Goal: Information Seeking & Learning: Check status

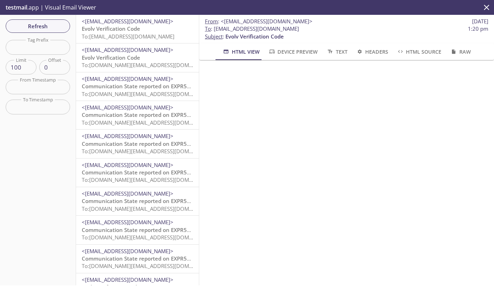
click at [134, 28] on span "Evolv Verification Code" at bounding box center [111, 28] width 58 height 7
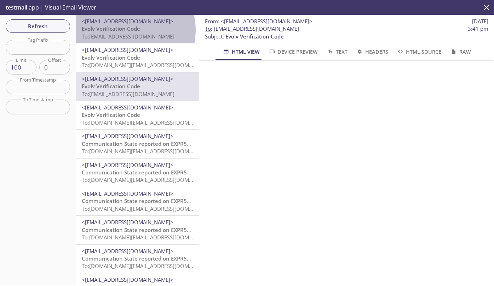
click at [129, 30] on span "Evolv Verification Code" at bounding box center [111, 28] width 58 height 7
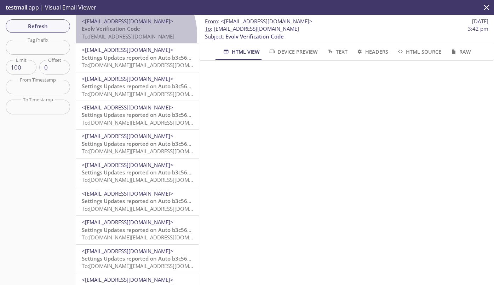
click at [126, 35] on span "To: [EMAIL_ADDRESS][DOMAIN_NAME]" at bounding box center [128, 36] width 93 height 7
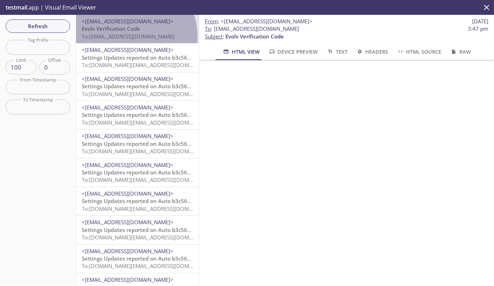
click at [133, 36] on span "To: [EMAIL_ADDRESS][DOMAIN_NAME]" at bounding box center [128, 36] width 93 height 7
